Goal: Task Accomplishment & Management: Complete application form

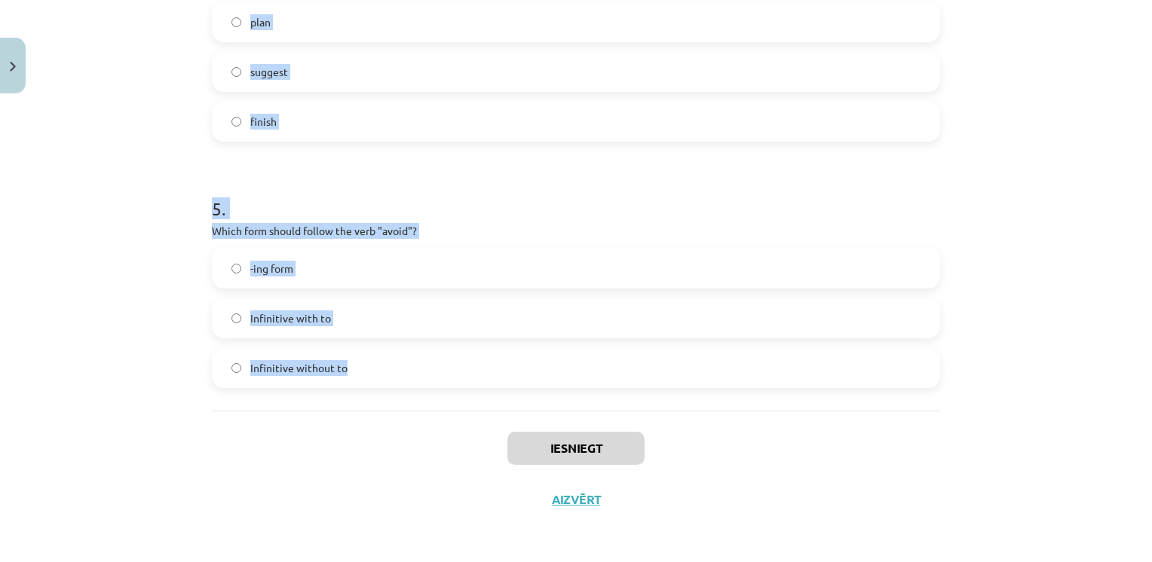
click at [315, 262] on label "-ing form" at bounding box center [575, 269] width 725 height 38
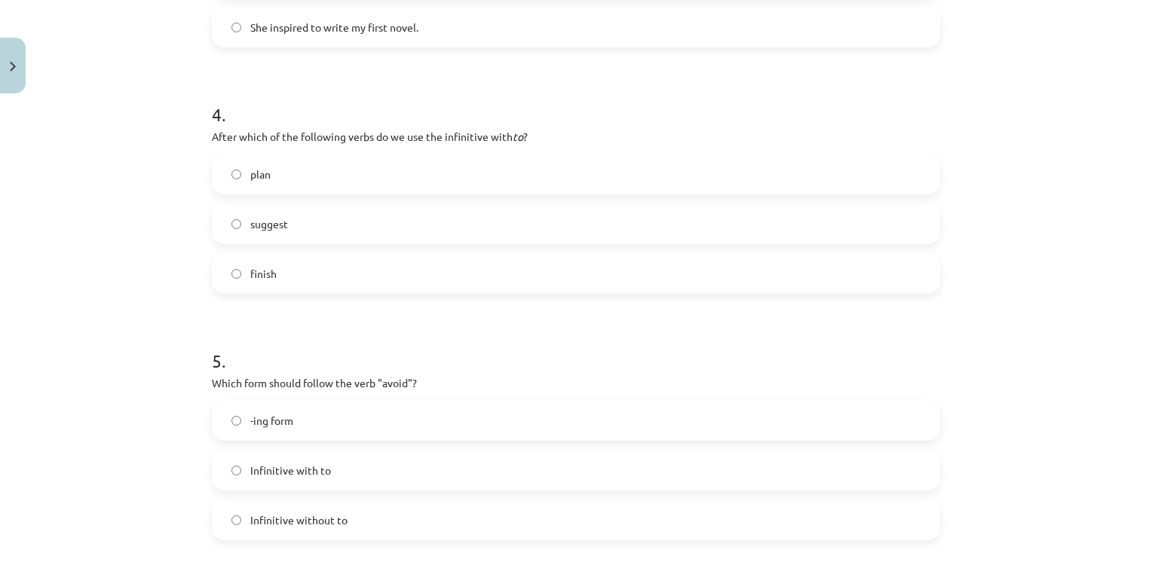
scroll to position [956, 0]
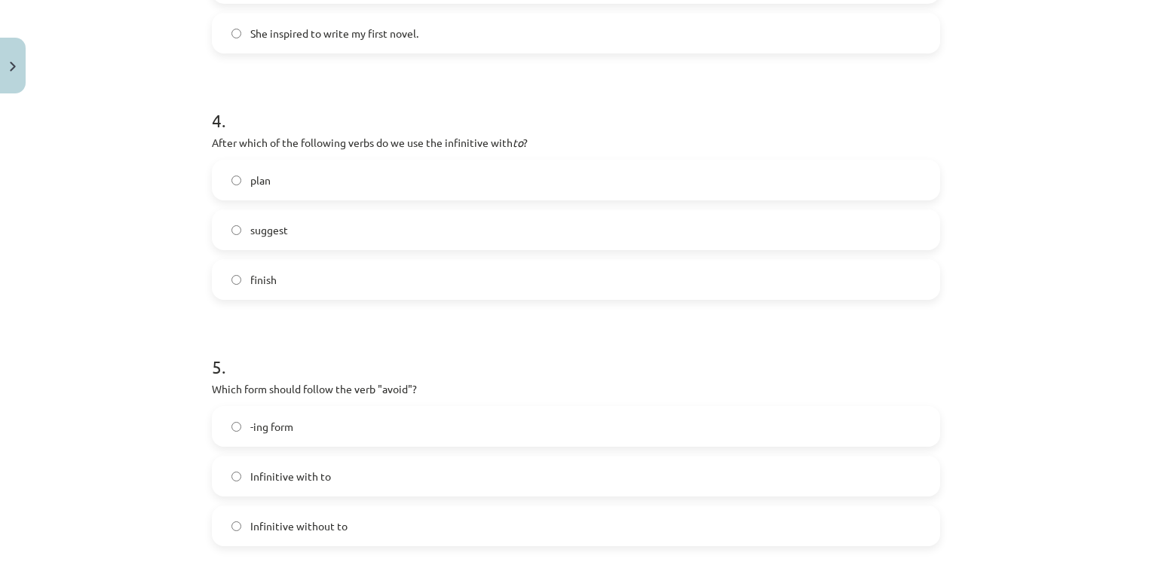
click at [301, 185] on label "plan" at bounding box center [575, 180] width 725 height 38
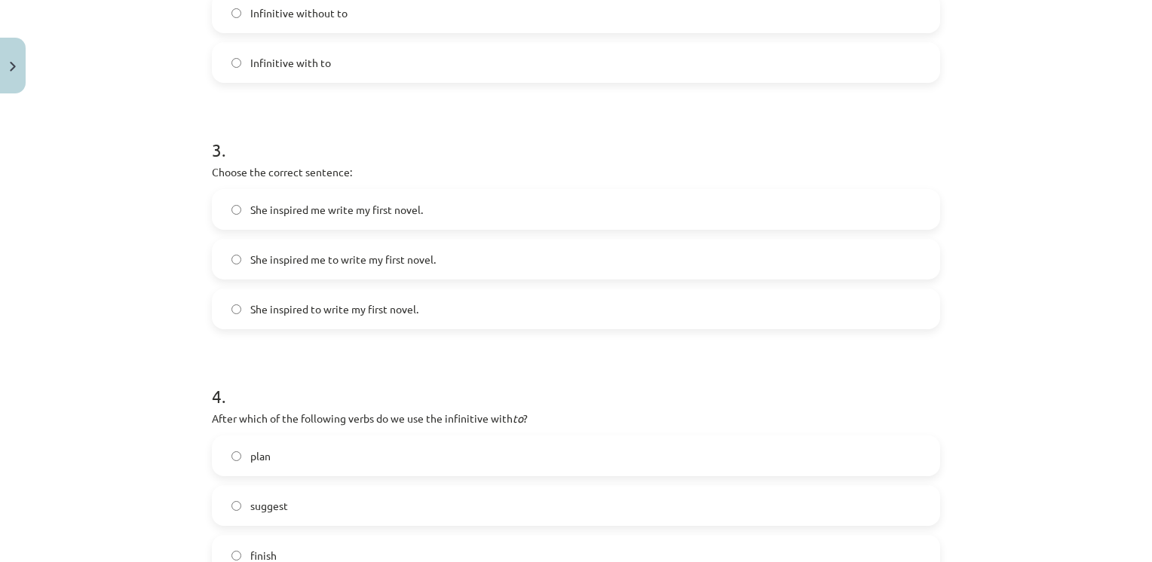
scroll to position [672, 0]
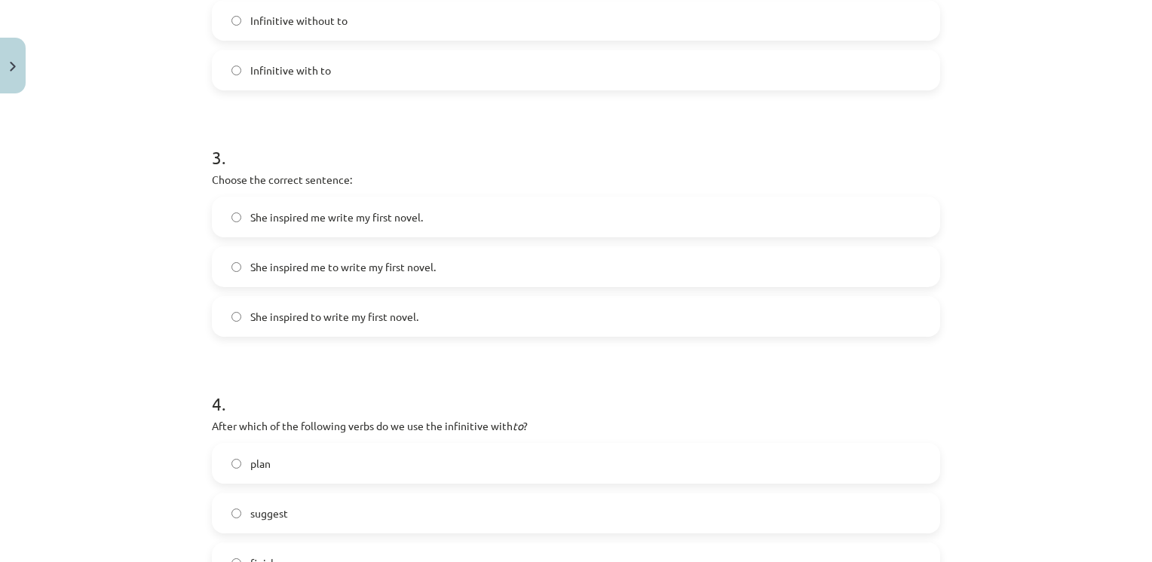
click at [291, 261] on span "She inspired me to write my first novel." at bounding box center [342, 267] width 185 height 16
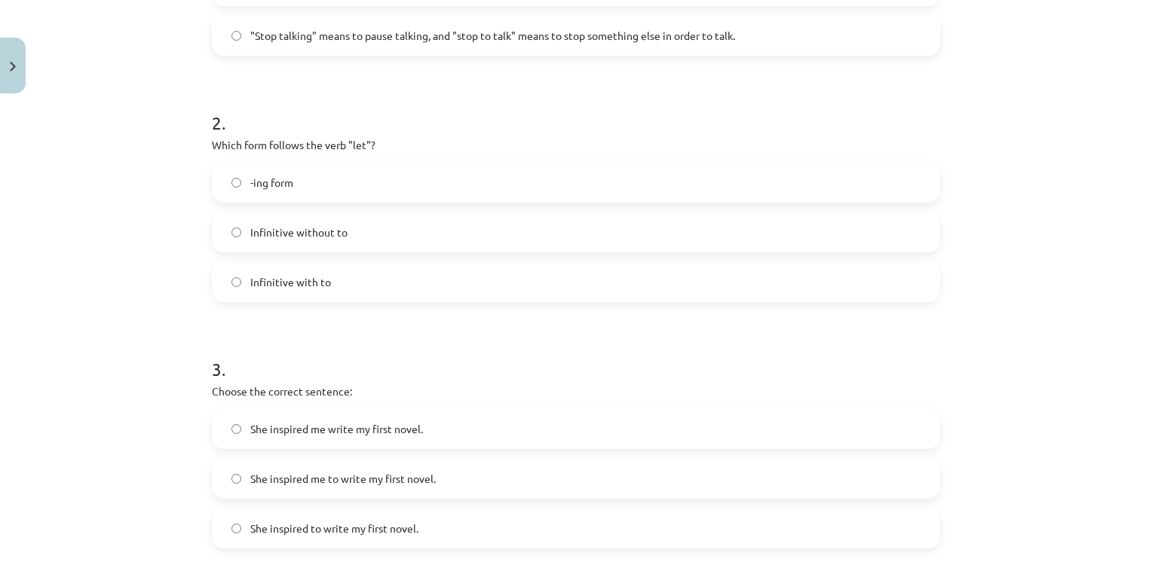
scroll to position [458, 0]
click at [305, 234] on span "Infinitive without to" at bounding box center [298, 235] width 97 height 16
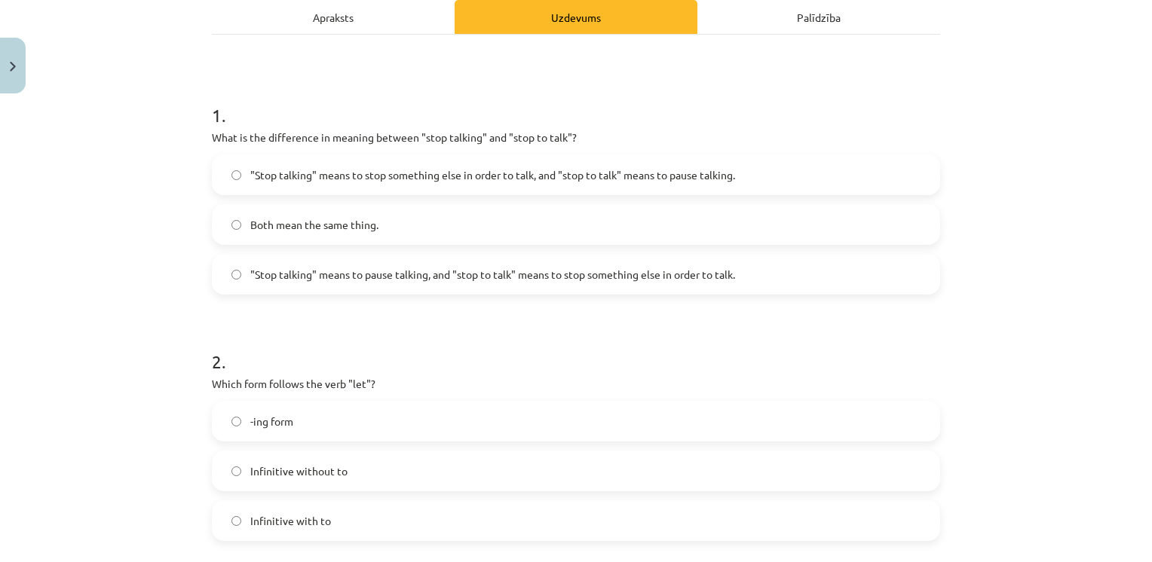
scroll to position [221, 0]
click at [398, 277] on span ""Stop talking" means to pause talking, and "stop to talk" means to stop somethi…" at bounding box center [492, 276] width 485 height 16
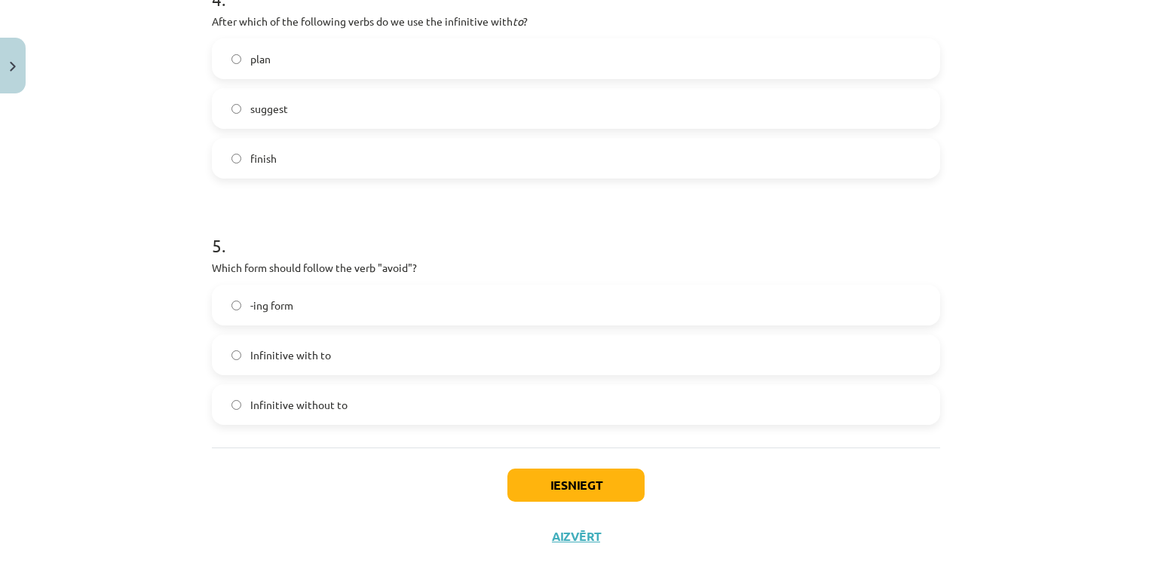
scroll to position [1114, 0]
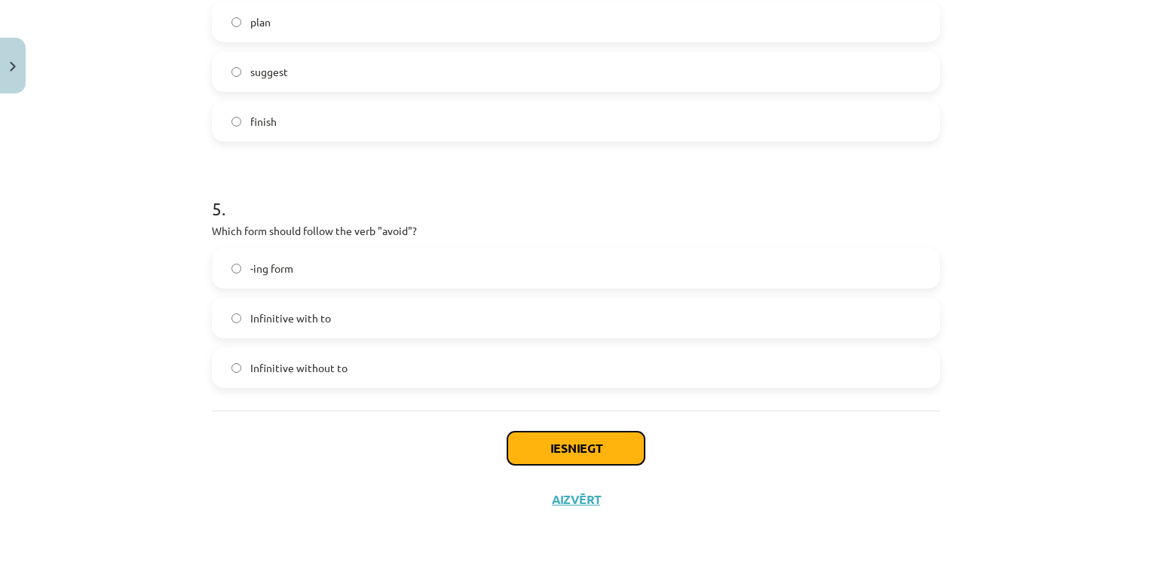
click at [543, 445] on button "Iesniegt" at bounding box center [575, 448] width 137 height 33
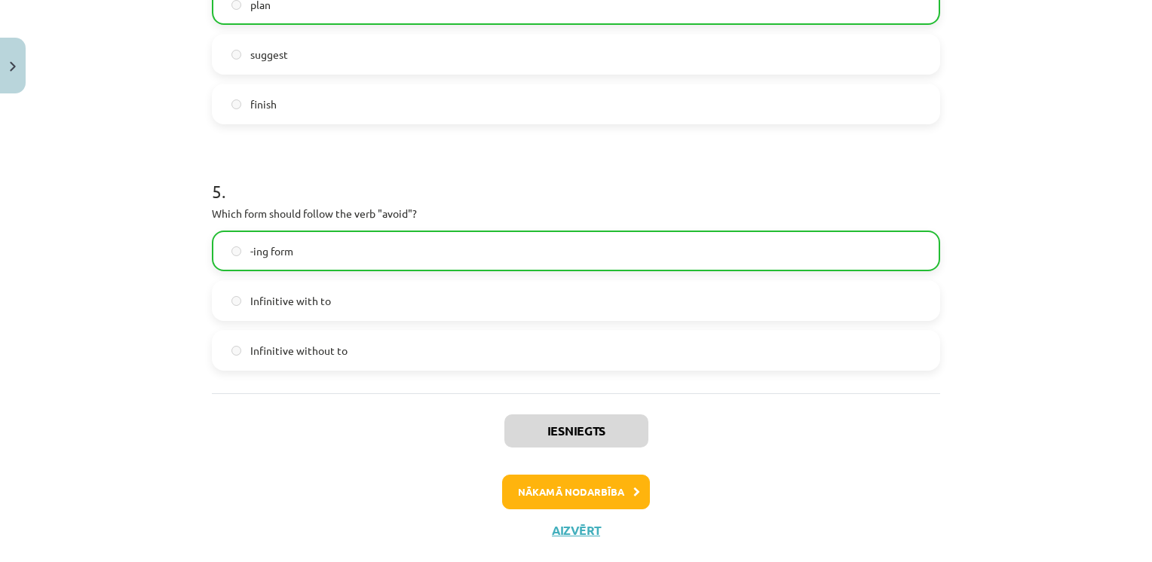
scroll to position [1161, 0]
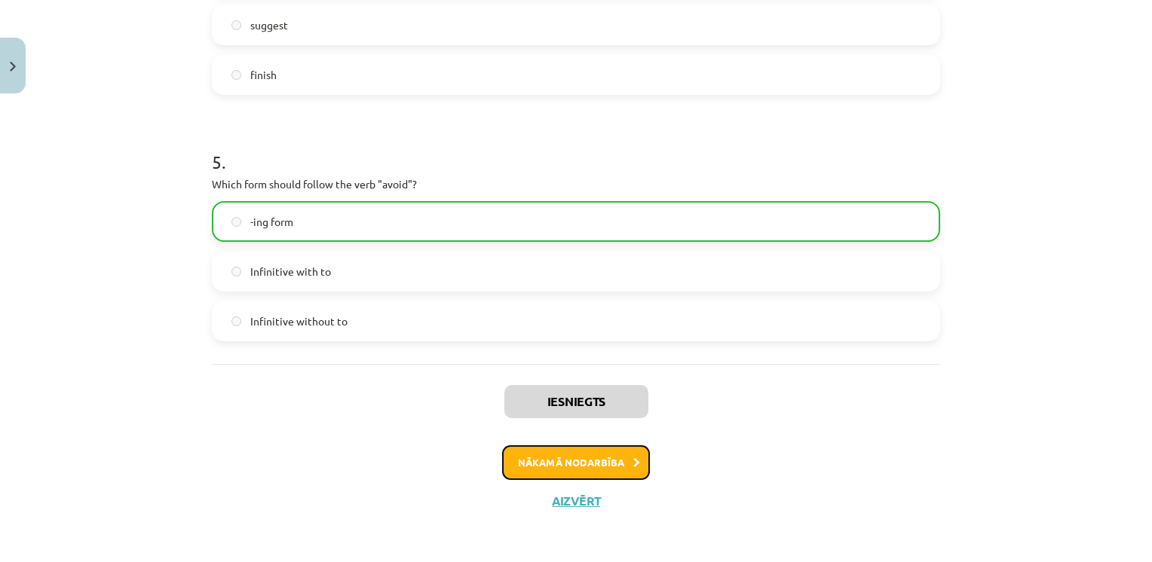
click at [575, 452] on button "Nākamā nodarbība" at bounding box center [576, 463] width 148 height 35
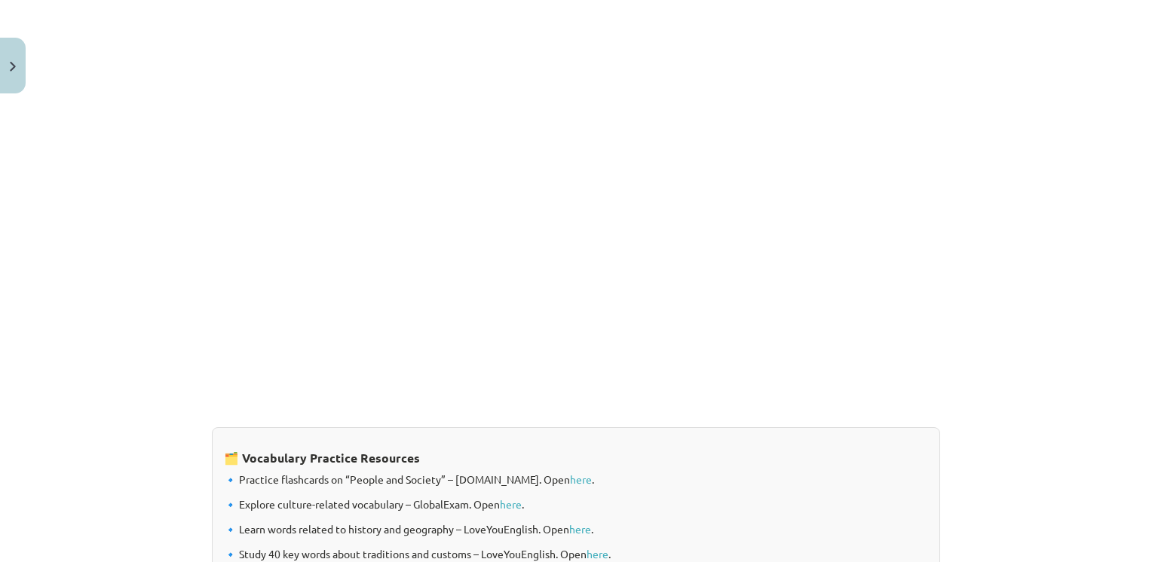
scroll to position [1215, 0]
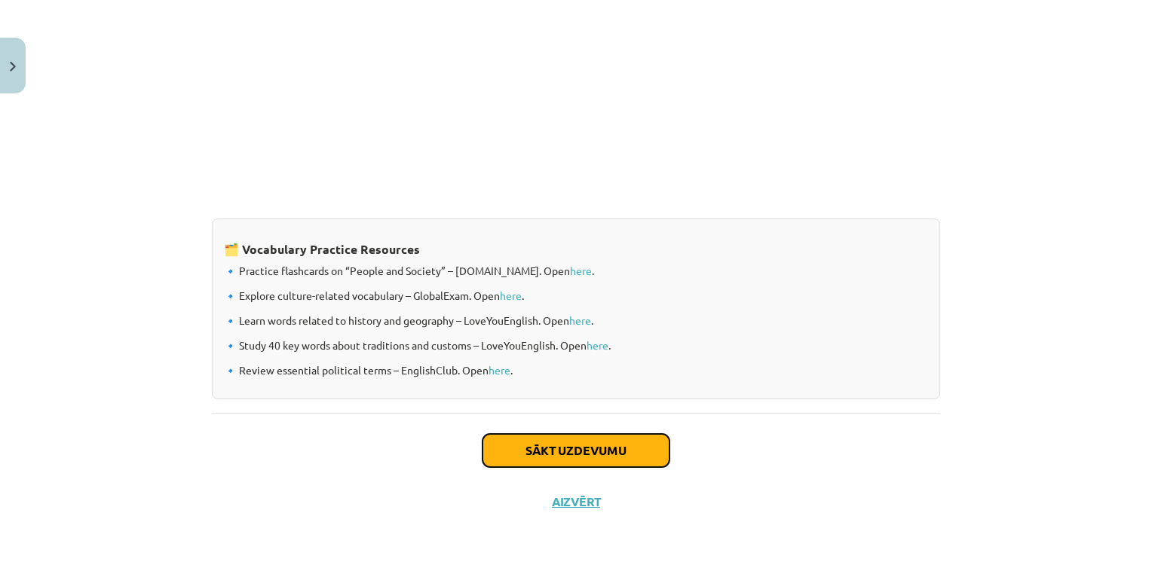
click at [556, 449] on button "Sākt uzdevumu" at bounding box center [576, 450] width 187 height 33
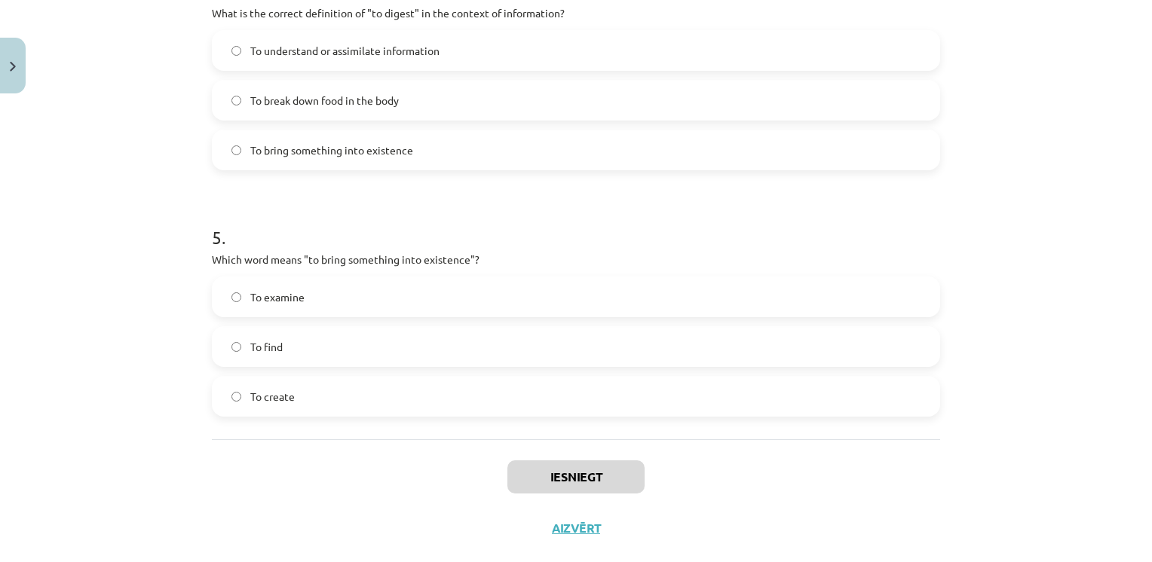
scroll to position [1164, 0]
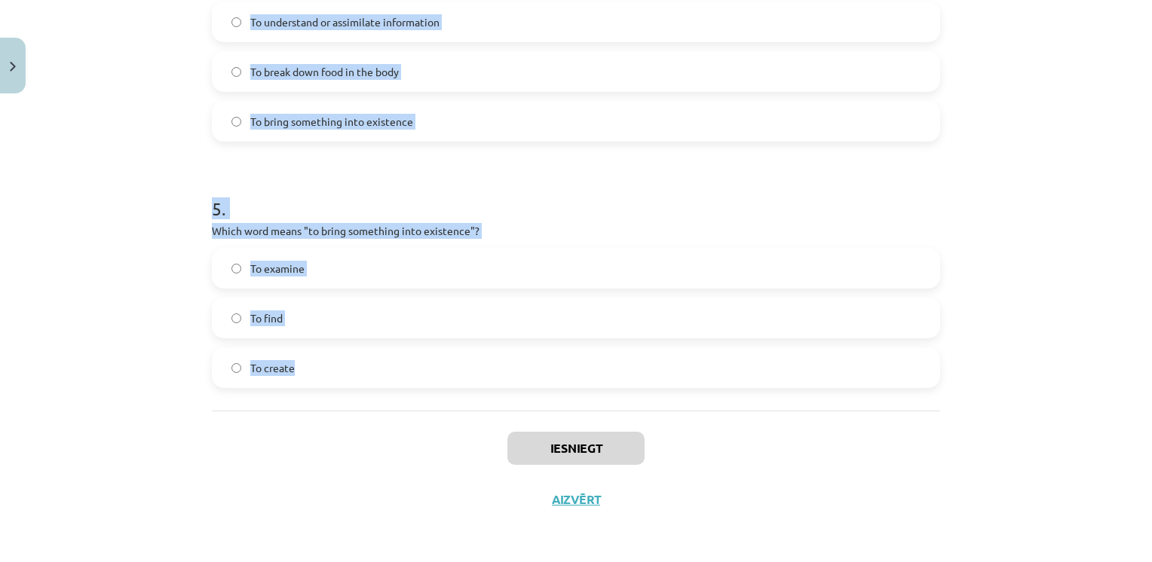
drag, startPoint x: 204, startPoint y: 291, endPoint x: 630, endPoint y: 367, distance: 433.5
copy form "1 . Which of the following means "the surroundings or conditions in which a per…"
click at [250, 366] on span "To create" at bounding box center [272, 368] width 44 height 16
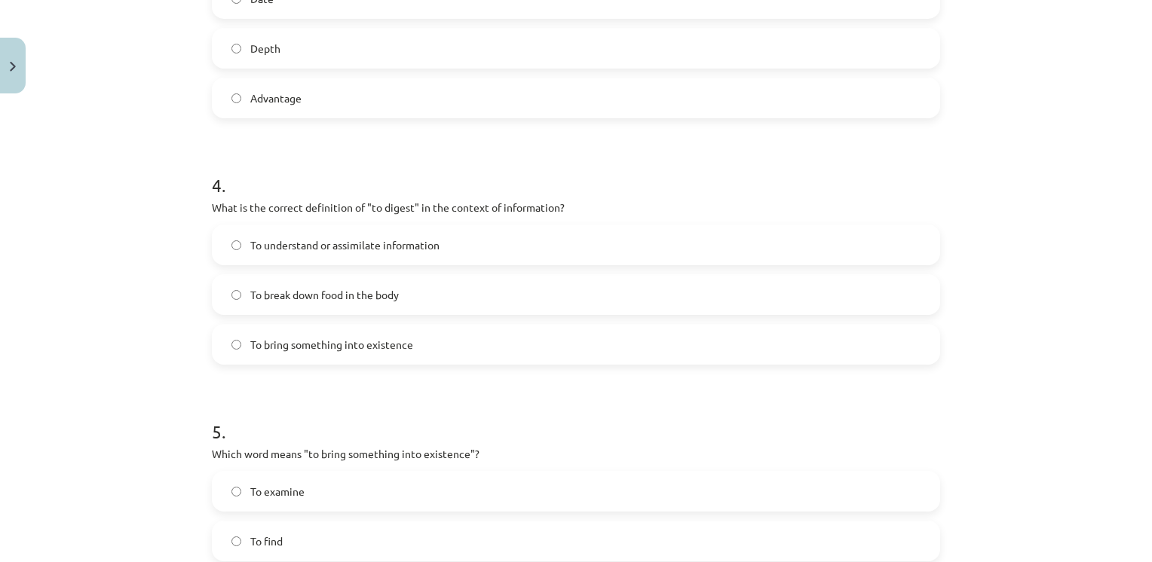
scroll to position [941, 0]
click at [274, 250] on span "To understand or assimilate information" at bounding box center [344, 245] width 189 height 16
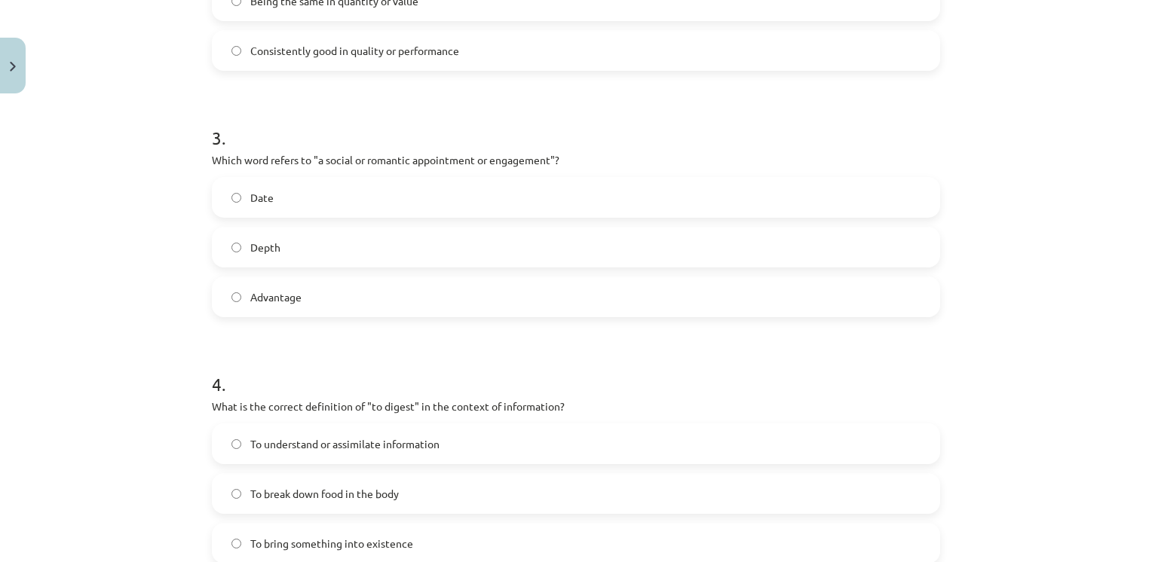
scroll to position [730, 0]
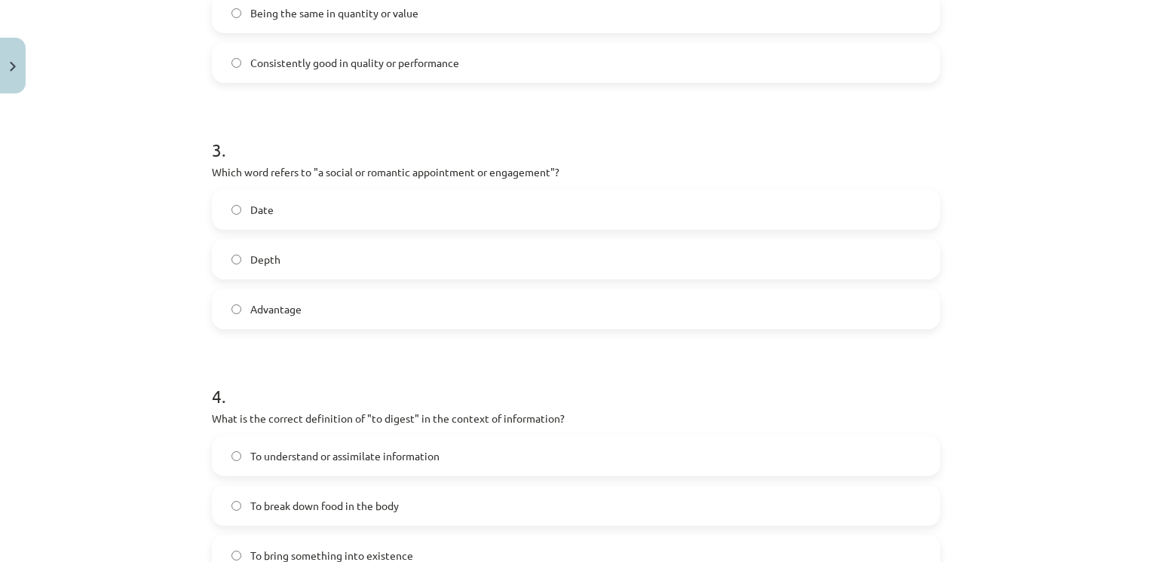
click at [256, 220] on label "Date" at bounding box center [575, 210] width 725 height 38
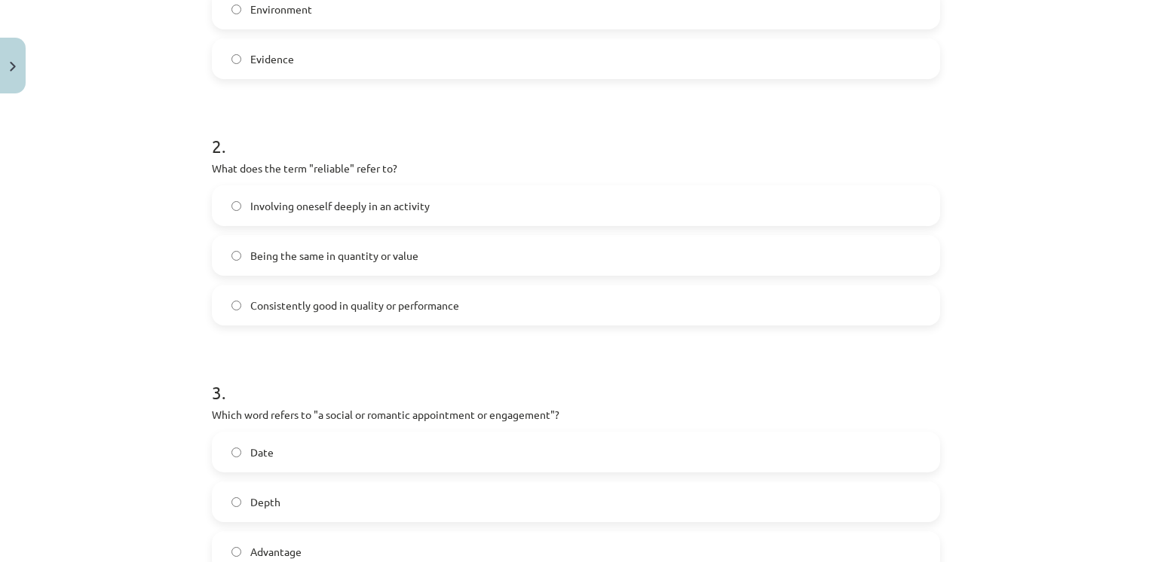
scroll to position [485, 0]
click at [316, 315] on label "Consistently good in quality or performance" at bounding box center [575, 308] width 725 height 38
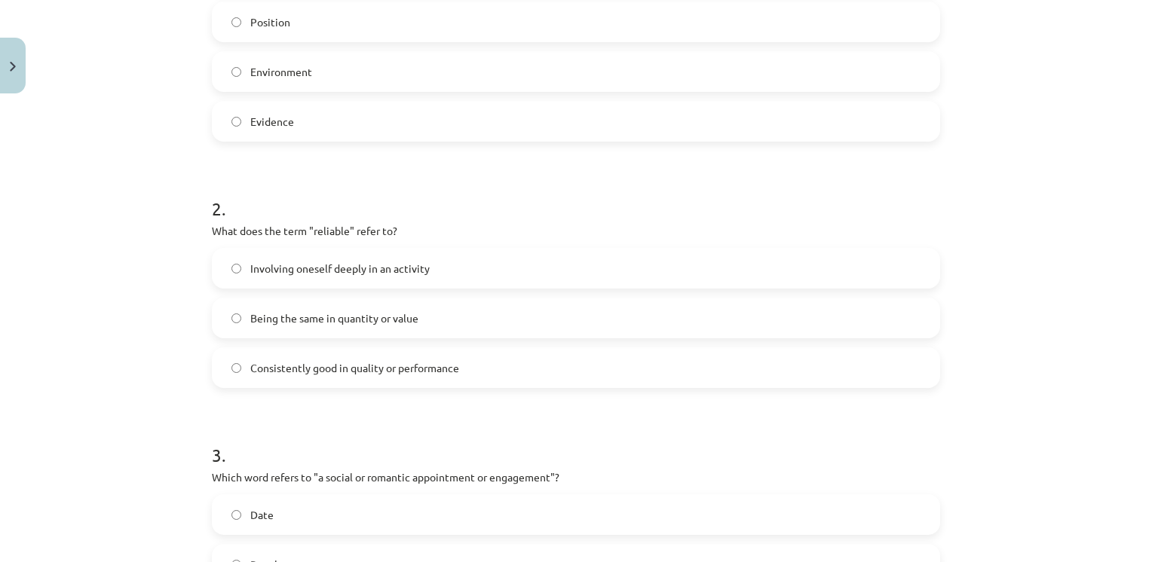
scroll to position [422, 0]
click at [280, 77] on span "Environment" at bounding box center [281, 74] width 62 height 16
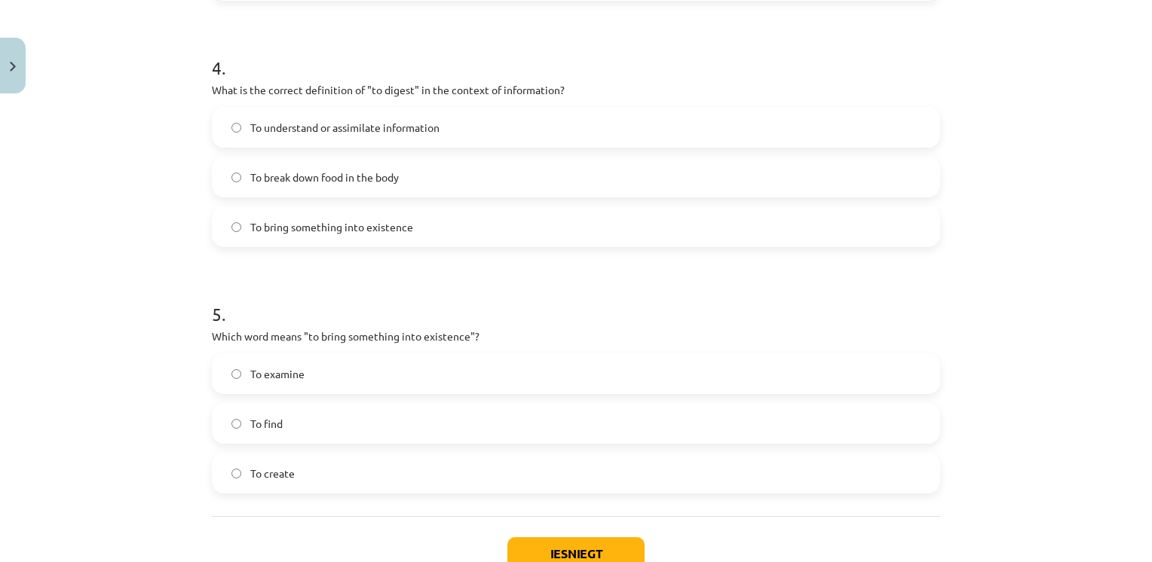
scroll to position [1164, 0]
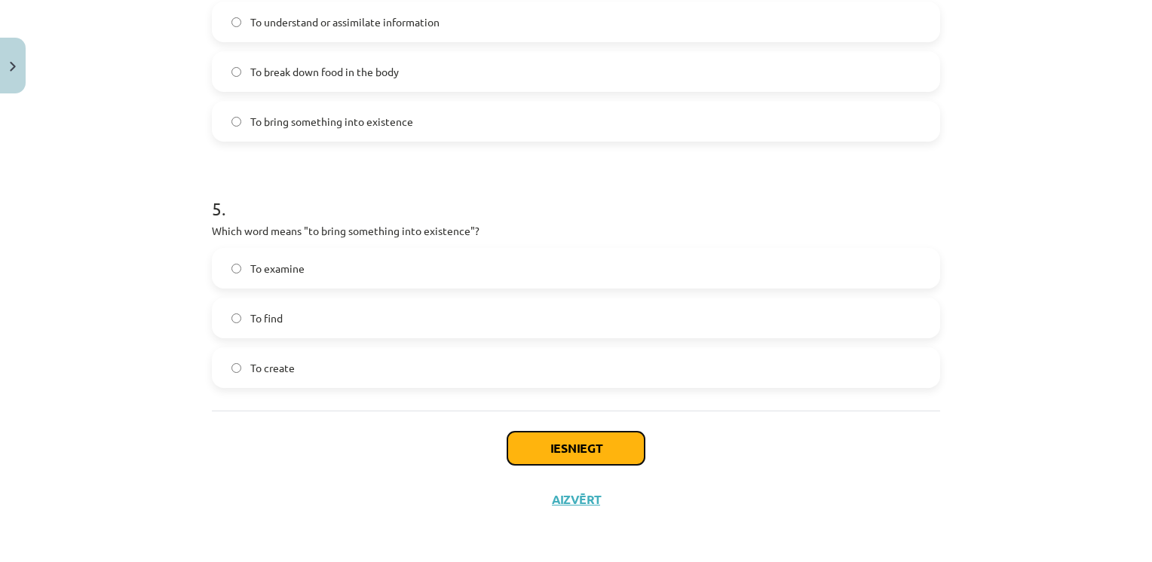
click at [545, 446] on button "Iesniegt" at bounding box center [575, 448] width 137 height 33
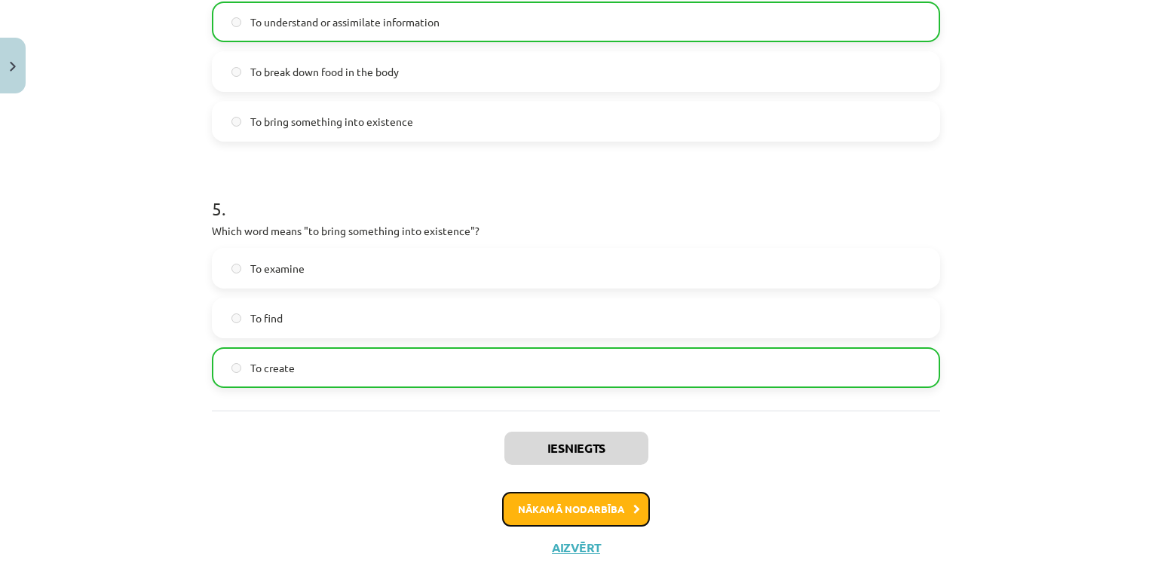
click at [526, 516] on button "Nākamā nodarbība" at bounding box center [576, 509] width 148 height 35
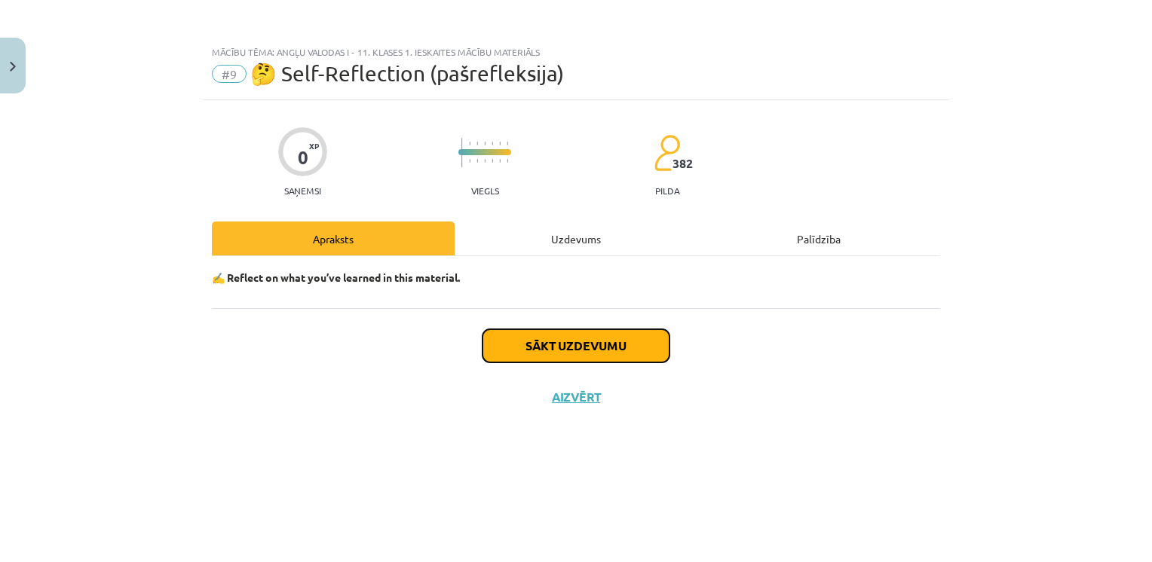
click at [527, 349] on button "Sākt uzdevumu" at bounding box center [576, 345] width 187 height 33
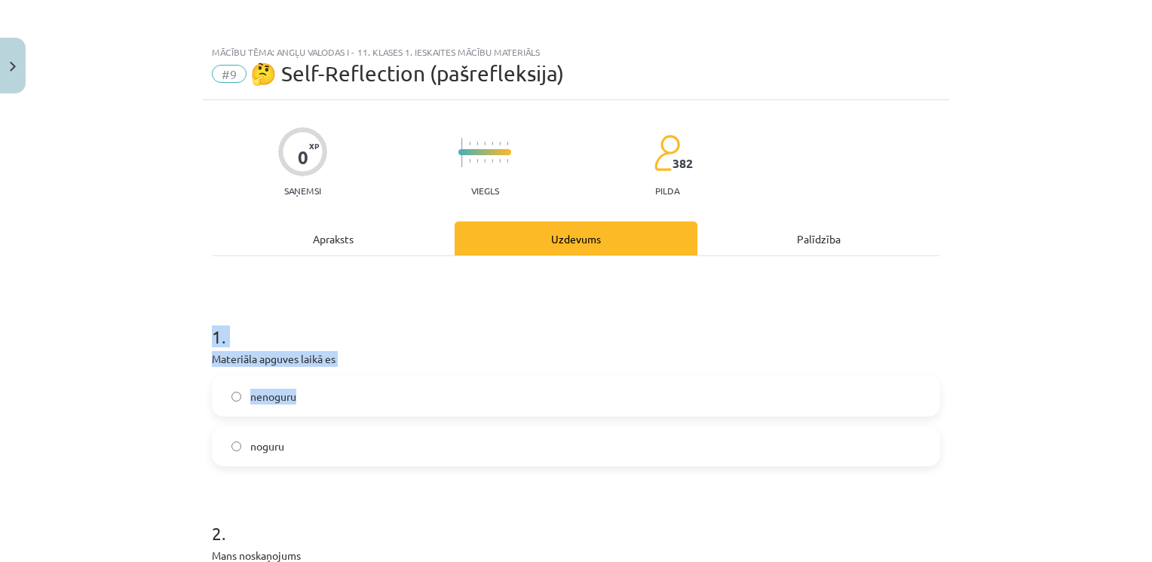
drag, startPoint x: 199, startPoint y: 332, endPoint x: 399, endPoint y: 411, distance: 214.6
drag, startPoint x: 399, startPoint y: 411, endPoint x: 340, endPoint y: 329, distance: 100.4
click at [340, 329] on h1 "1 ." at bounding box center [576, 323] width 728 height 47
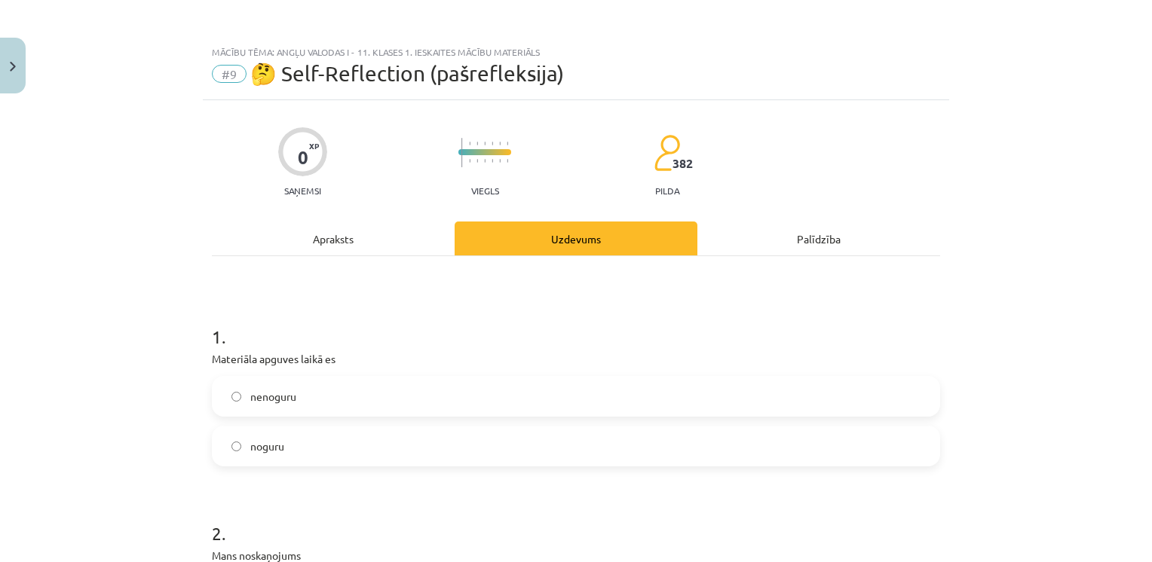
click at [253, 437] on label "noguru" at bounding box center [575, 446] width 725 height 38
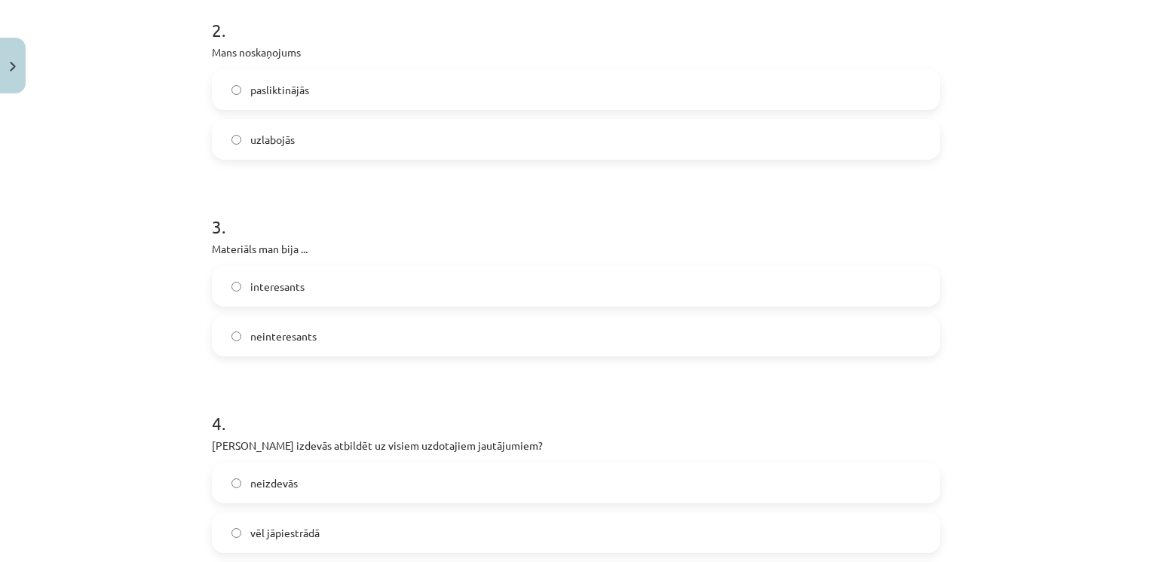
scroll to position [506, 0]
click at [281, 274] on label "interesants" at bounding box center [575, 284] width 725 height 38
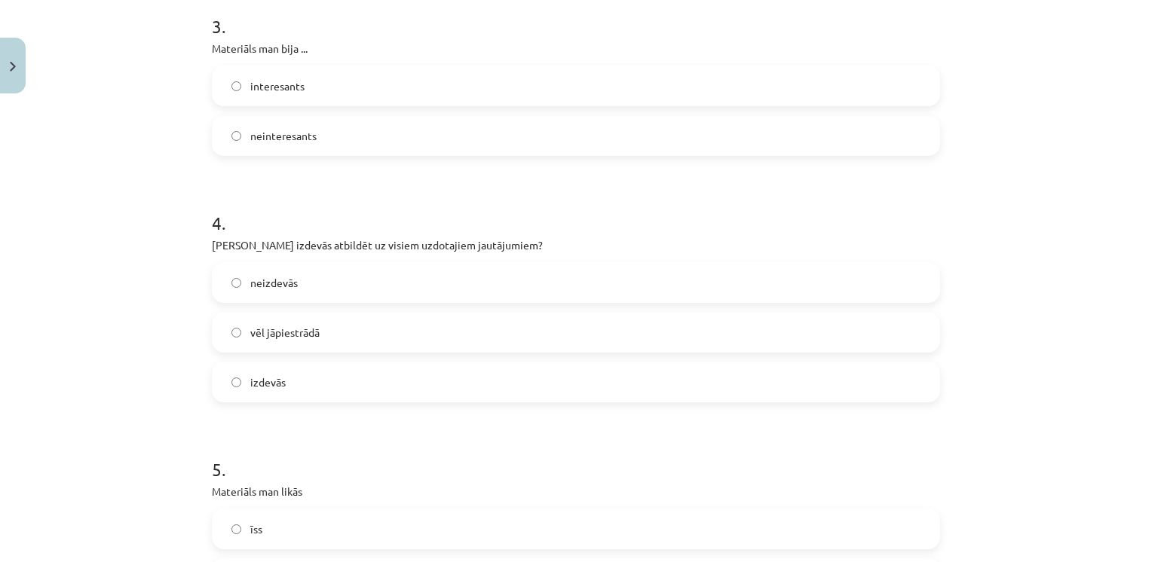
scroll to position [705, 0]
click at [294, 384] on label "izdevās" at bounding box center [575, 382] width 725 height 38
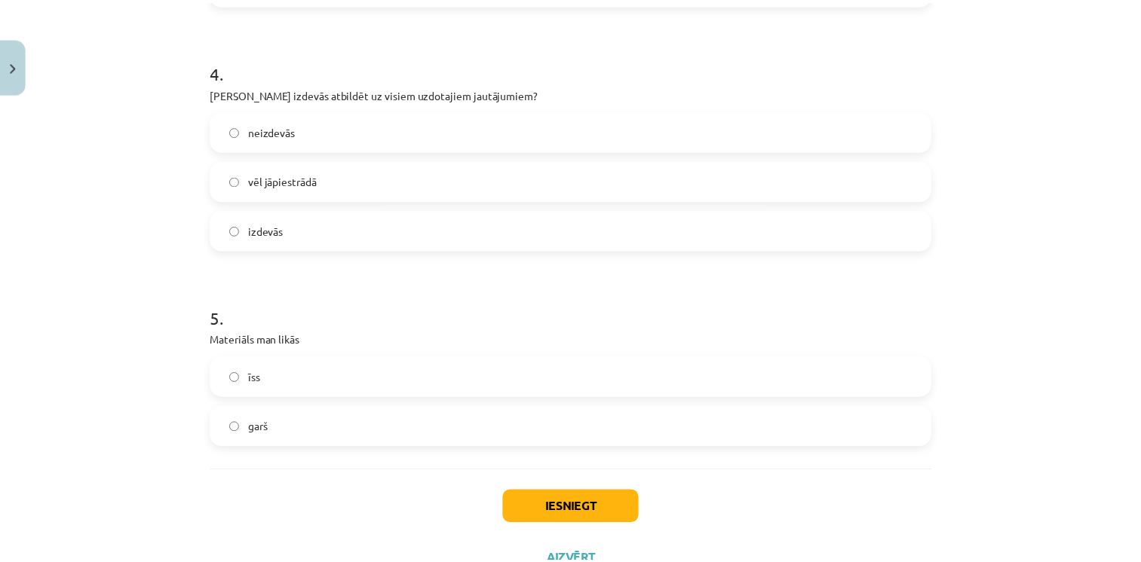
scroll to position [915, 0]
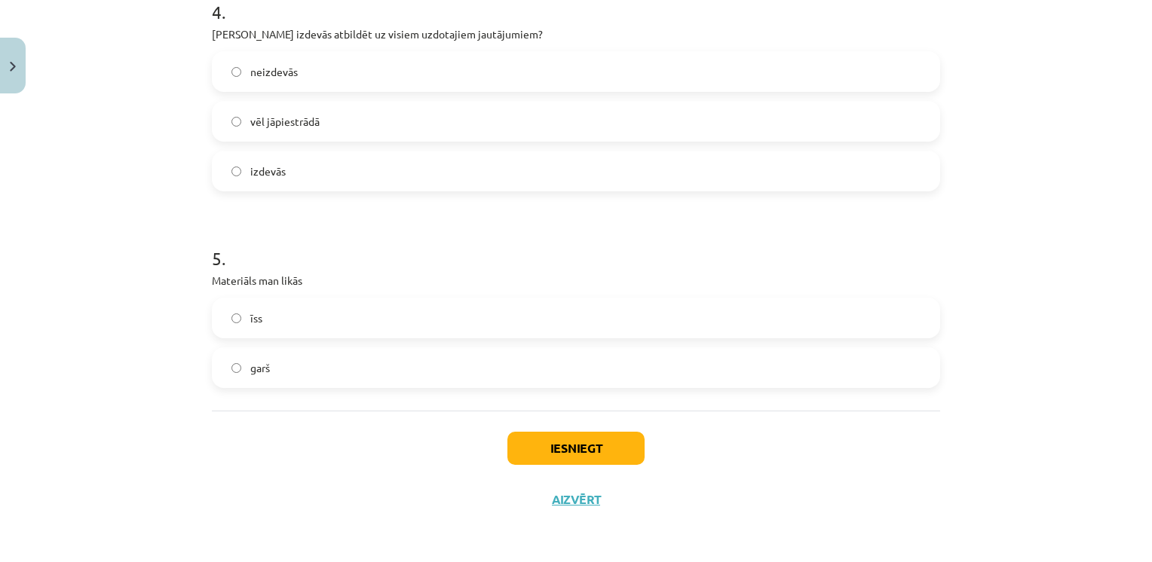
click at [277, 372] on label "garš" at bounding box center [575, 368] width 725 height 38
click at [558, 458] on button "Iesniegt" at bounding box center [575, 448] width 137 height 33
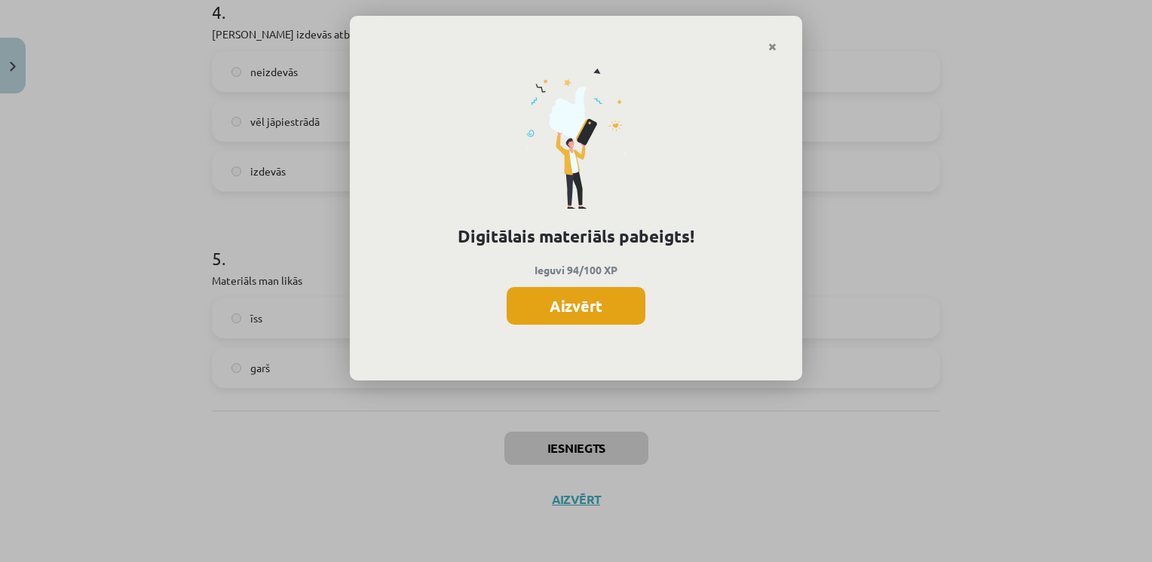
click at [599, 294] on button "Aizvērt" at bounding box center [576, 306] width 139 height 38
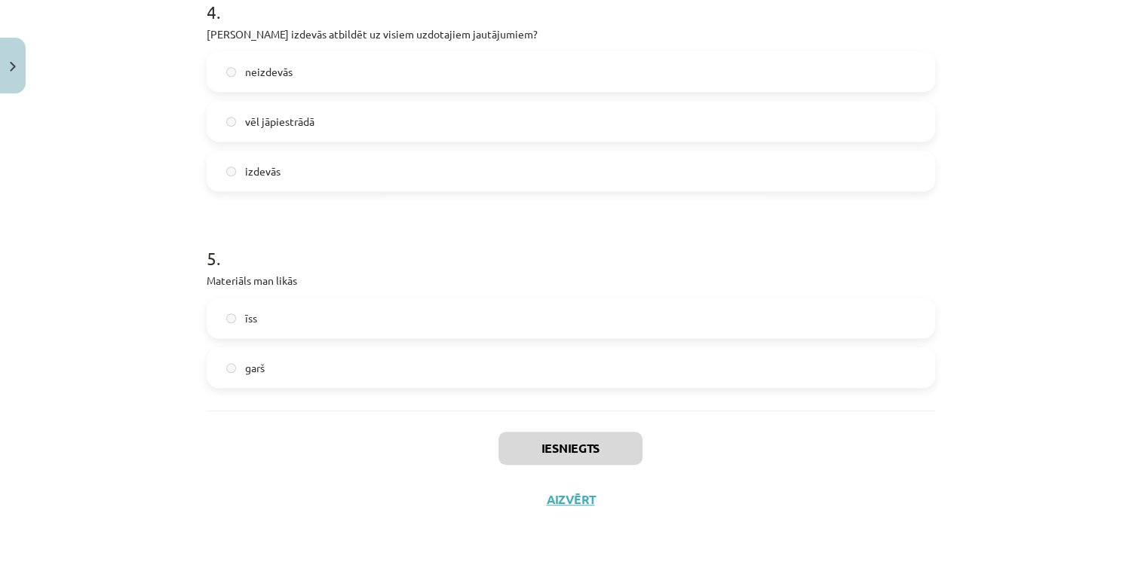
click at [558, 509] on div "Iesniegts Aizvērt" at bounding box center [571, 464] width 728 height 106
click at [556, 498] on button "Aizvērt" at bounding box center [570, 499] width 57 height 15
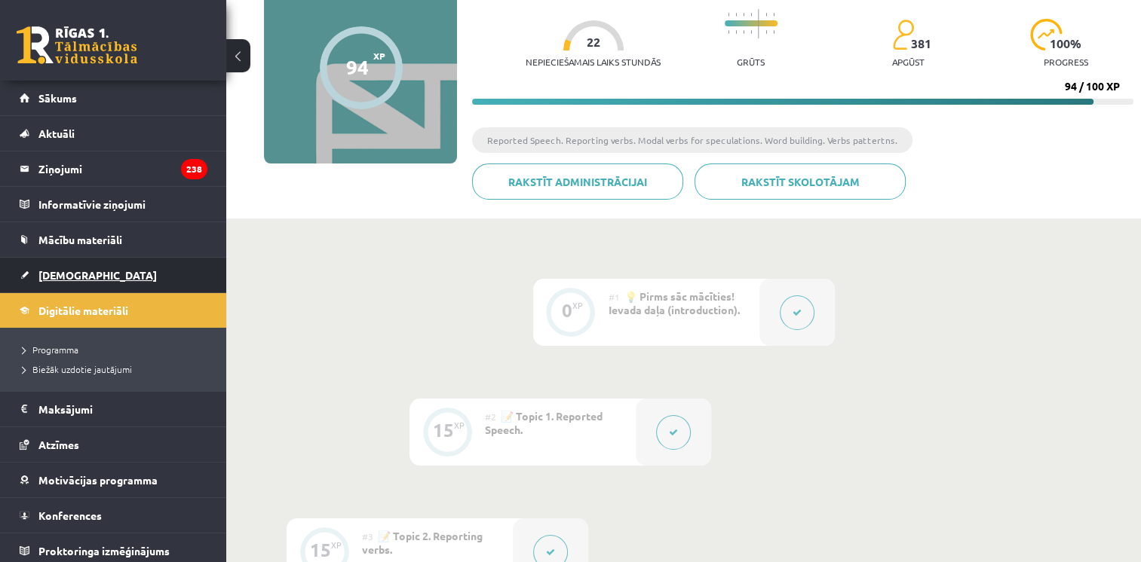
click at [46, 277] on span "[DEMOGRAPHIC_DATA]" at bounding box center [97, 275] width 118 height 14
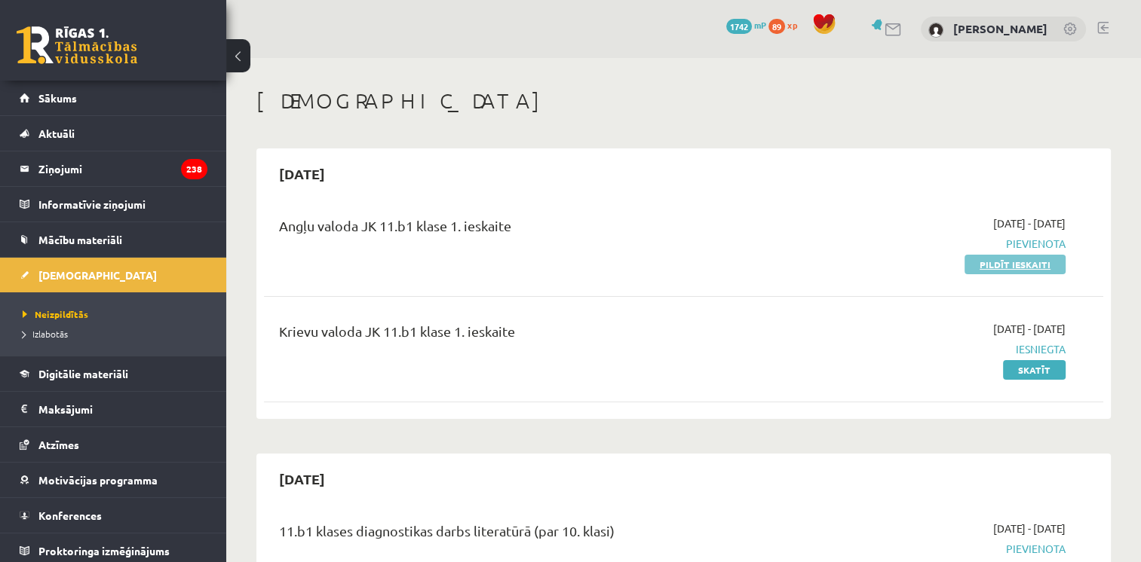
click at [999, 267] on link "Pildīt ieskaiti" at bounding box center [1014, 265] width 101 height 20
